Goal: Find specific page/section: Find specific page/section

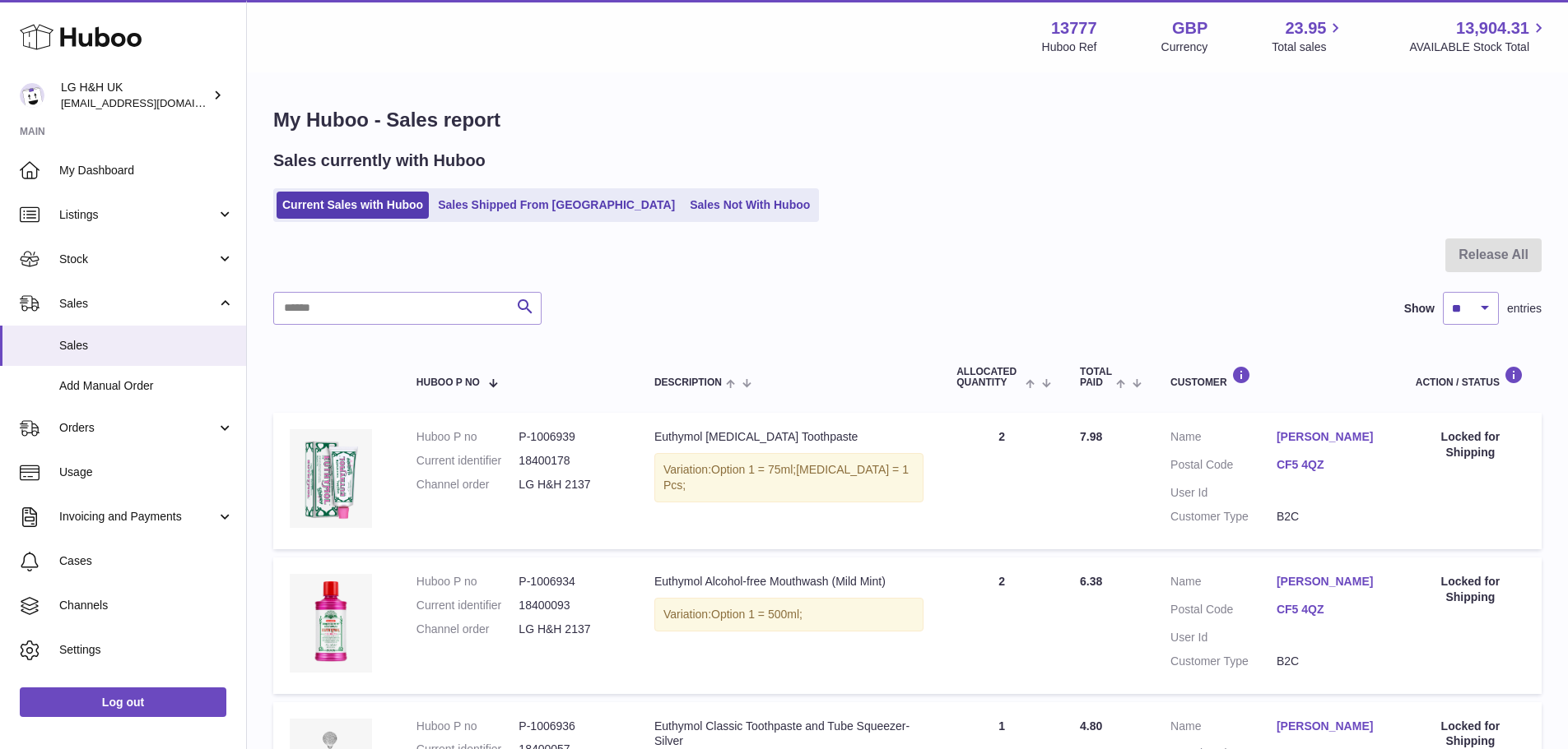
click at [361, 200] on link "Current Sales with Huboo" at bounding box center [352, 205] width 152 height 28
click at [374, 207] on link "Current Sales with Huboo" at bounding box center [352, 205] width 152 height 28
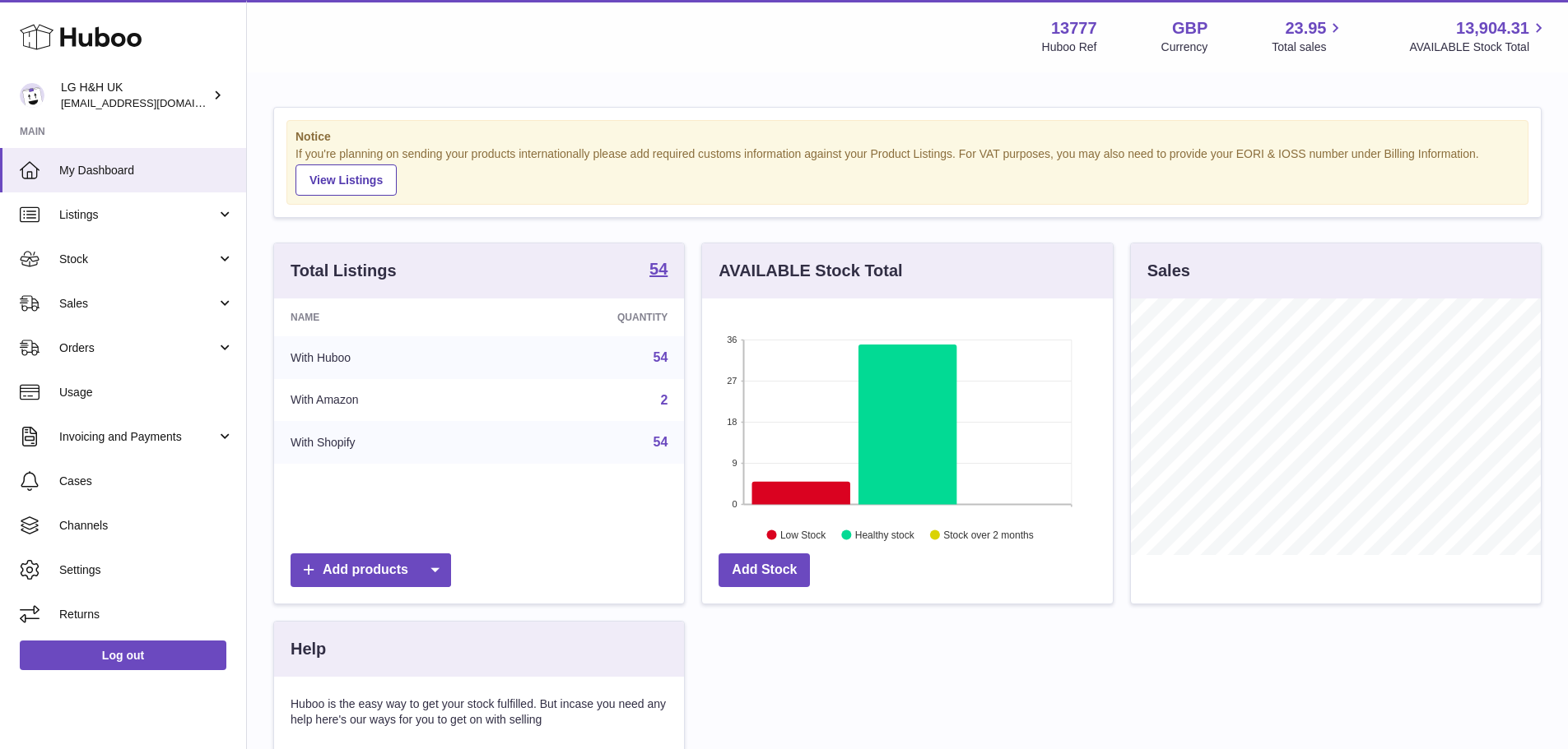
scroll to position [257, 411]
click at [112, 292] on link "Sales" at bounding box center [123, 304] width 246 height 44
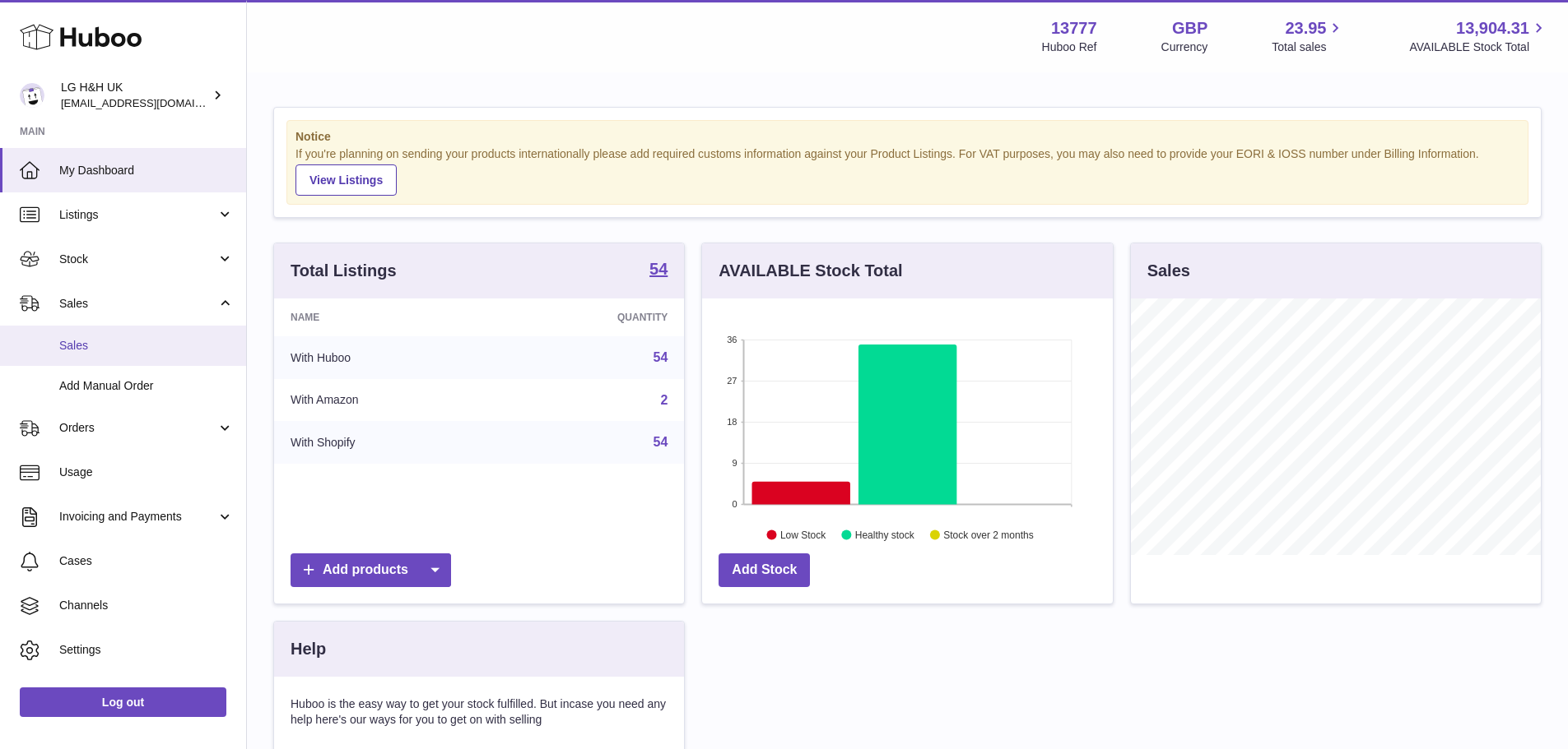
click at [90, 333] on link "Sales" at bounding box center [123, 346] width 246 height 40
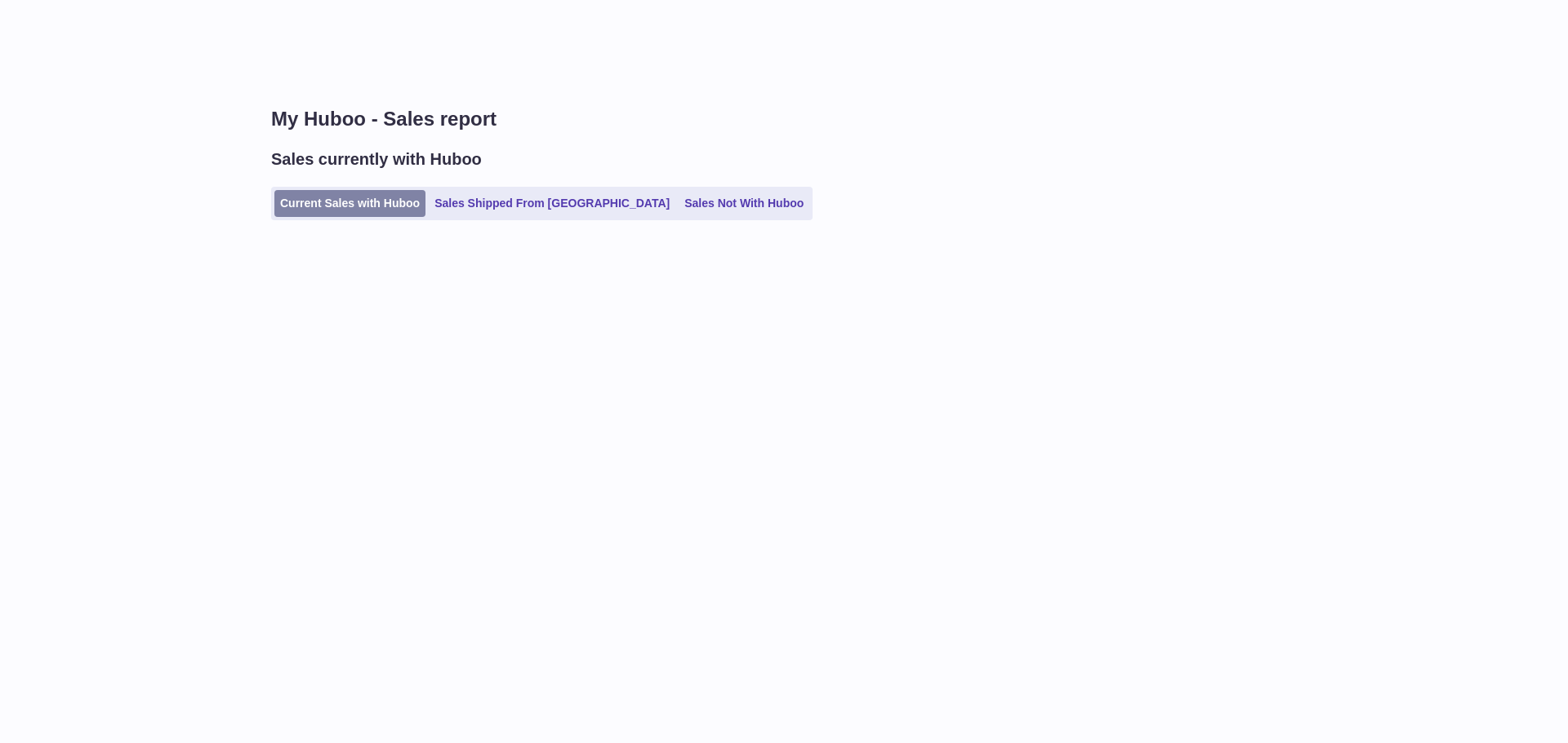
click at [311, 199] on link "Current Sales with Huboo" at bounding box center [349, 204] width 151 height 27
